Goal: Find specific page/section: Find specific page/section

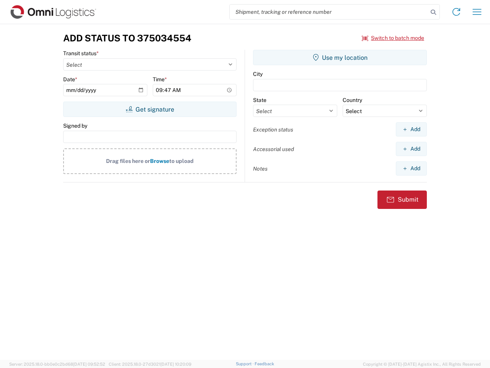
click at [329, 12] on input "search" at bounding box center [329, 12] width 198 height 15
click at [434, 12] on icon at bounding box center [433, 12] width 11 height 11
click at [457, 12] on icon at bounding box center [456, 12] width 12 height 12
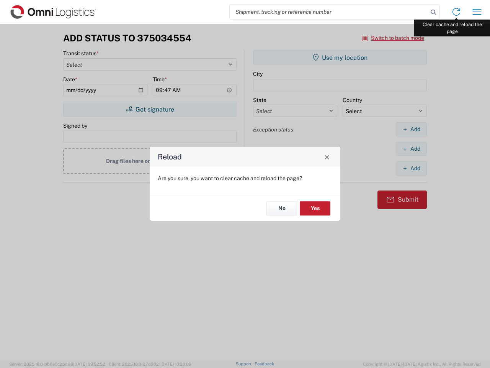
click at [477, 12] on div "Reload Are you sure, you want to clear cache and reload the page? No Yes" at bounding box center [245, 184] width 490 height 368
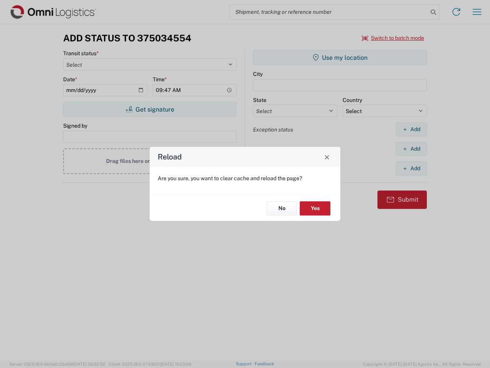
click at [393, 38] on div "Reload Are you sure, you want to clear cache and reload the page? No Yes" at bounding box center [245, 184] width 490 height 368
click at [150, 109] on div "Reload Are you sure, you want to clear cache and reload the page? No Yes" at bounding box center [245, 184] width 490 height 368
click at [340, 57] on div "Reload Are you sure, you want to clear cache and reload the page? No Yes" at bounding box center [245, 184] width 490 height 368
click at [411, 129] on div "Reload Are you sure, you want to clear cache and reload the page? No Yes" at bounding box center [245, 184] width 490 height 368
click at [411, 149] on div "Reload Are you sure, you want to clear cache and reload the page? No Yes" at bounding box center [245, 184] width 490 height 368
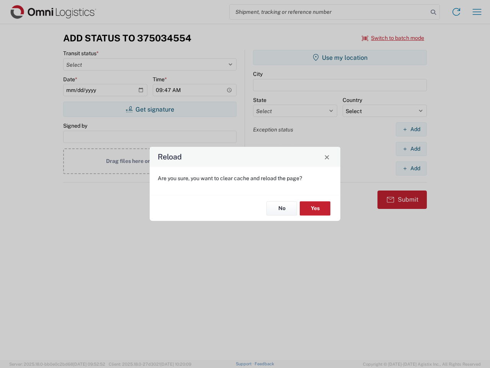
click at [411, 168] on div "Reload Are you sure, you want to clear cache and reload the page? No Yes" at bounding box center [245, 184] width 490 height 368
